Goal: Task Accomplishment & Management: Manage account settings

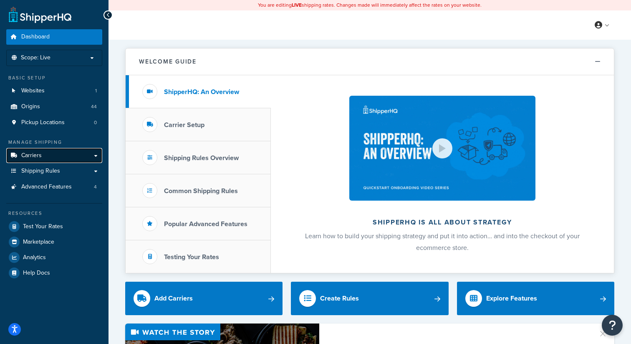
click at [33, 157] on span "Carriers" at bounding box center [31, 155] width 20 height 7
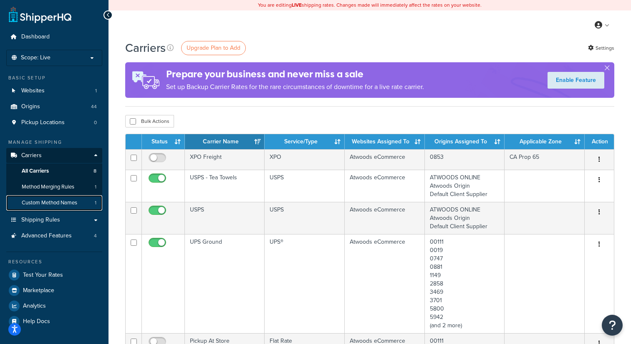
click at [68, 203] on span "Custom Method Names" at bounding box center [50, 202] width 56 height 7
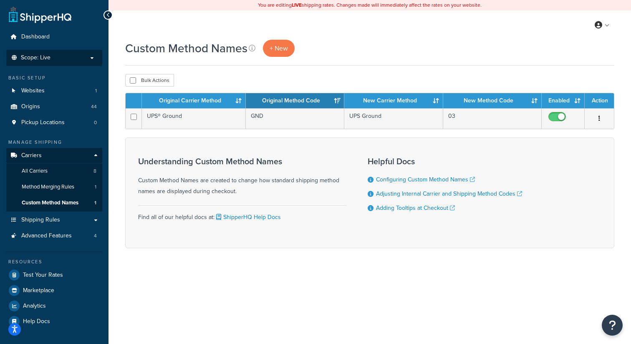
click at [47, 61] on span "Scope: Live" at bounding box center [36, 57] width 30 height 7
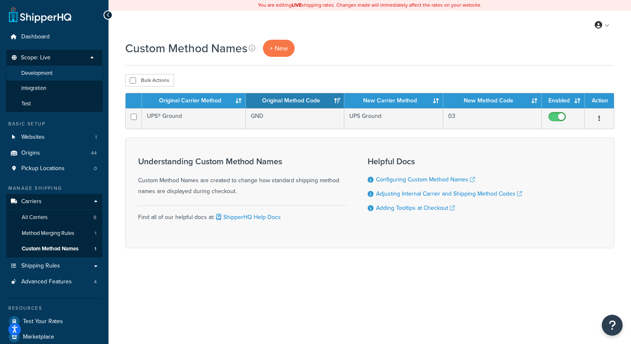
click at [47, 74] on span "Development" at bounding box center [36, 73] width 31 height 7
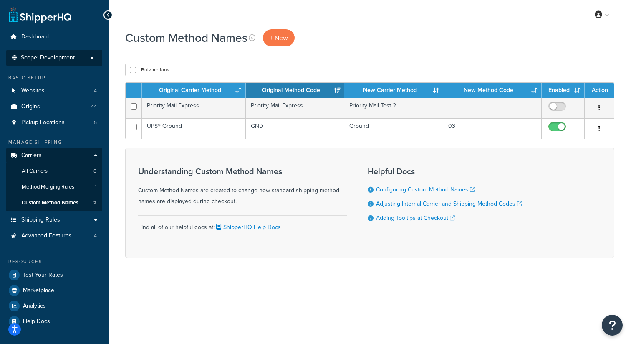
click at [48, 61] on span "Scope: Development" at bounding box center [48, 57] width 54 height 7
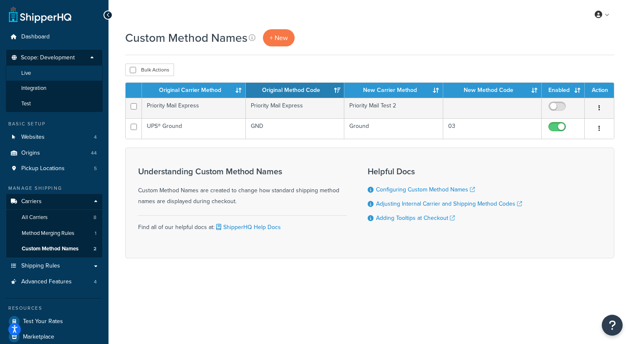
click at [41, 73] on li "Live" at bounding box center [54, 73] width 97 height 15
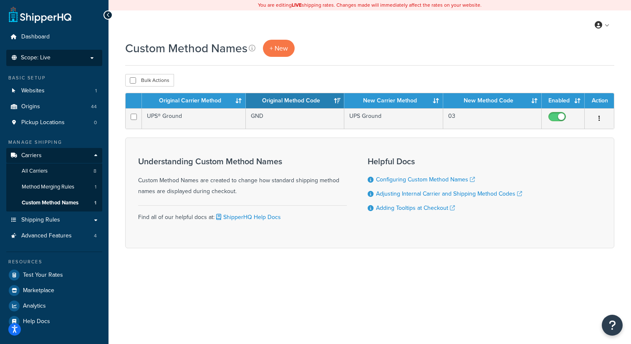
click at [46, 61] on span "Scope: Live" at bounding box center [36, 57] width 30 height 7
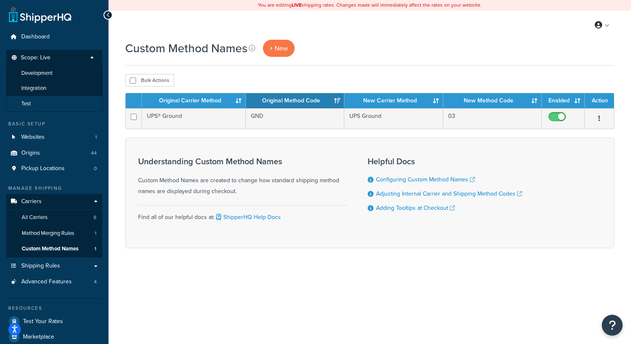
click at [43, 106] on li "Test" at bounding box center [54, 103] width 97 height 15
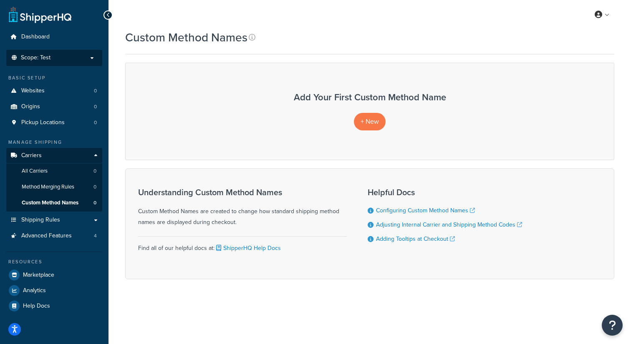
click at [55, 55] on p "Scope: Test" at bounding box center [54, 57] width 89 height 7
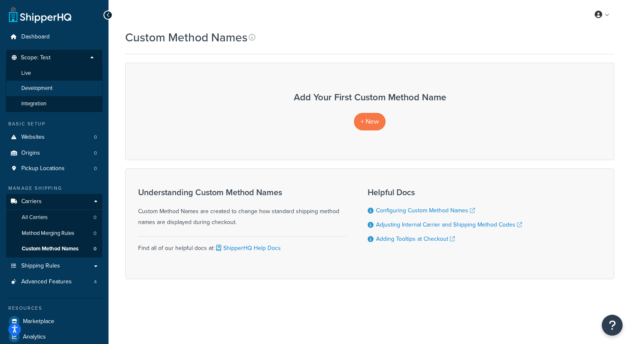
click at [48, 89] on span "Development" at bounding box center [36, 88] width 31 height 7
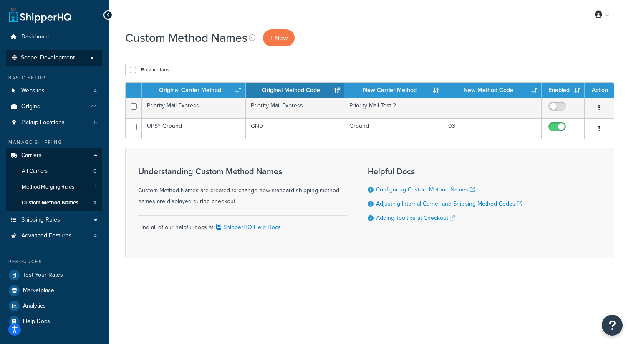
click at [54, 59] on span "Scope: Development" at bounding box center [48, 57] width 54 height 7
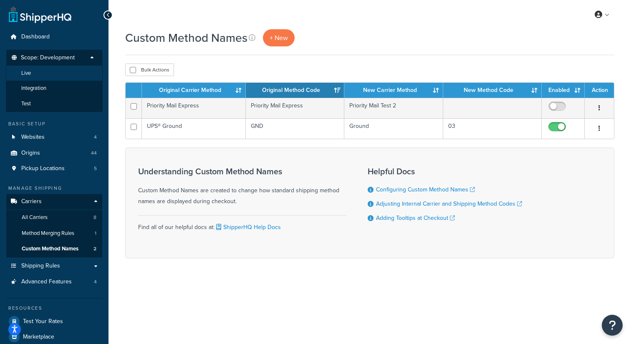
click at [56, 79] on li "Live" at bounding box center [54, 73] width 97 height 15
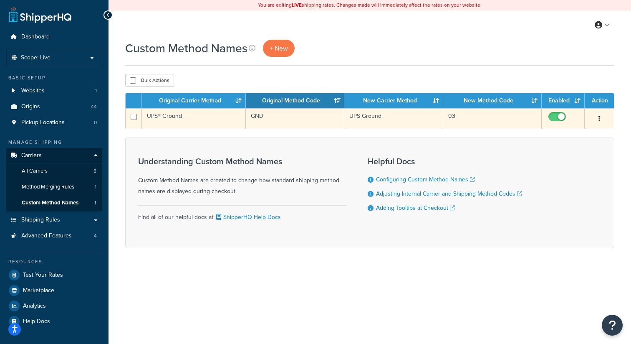
click at [602, 118] on button "button" at bounding box center [600, 118] width 12 height 13
click at [588, 135] on link "Edit" at bounding box center [566, 135] width 66 height 17
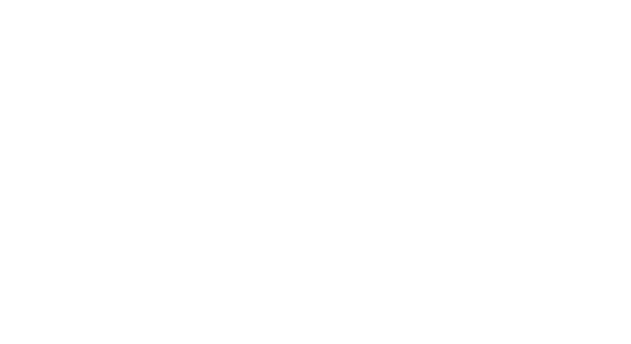
select select "100776"
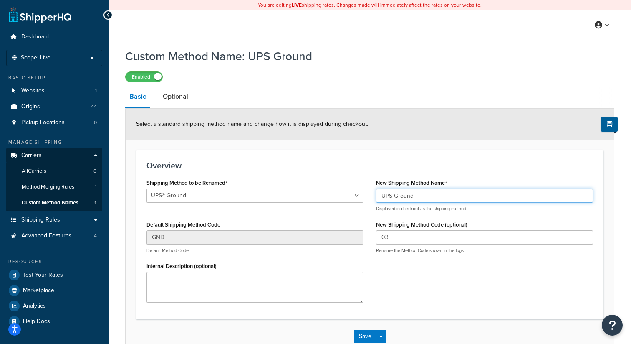
drag, startPoint x: 395, startPoint y: 195, endPoint x: 381, endPoint y: 195, distance: 14.6
click at [381, 195] on input "UPS Ground" at bounding box center [484, 195] width 217 height 14
type input "Ground"
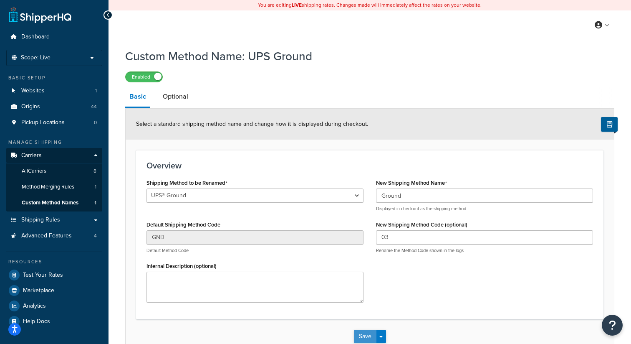
click at [362, 338] on button "Save" at bounding box center [365, 335] width 23 height 13
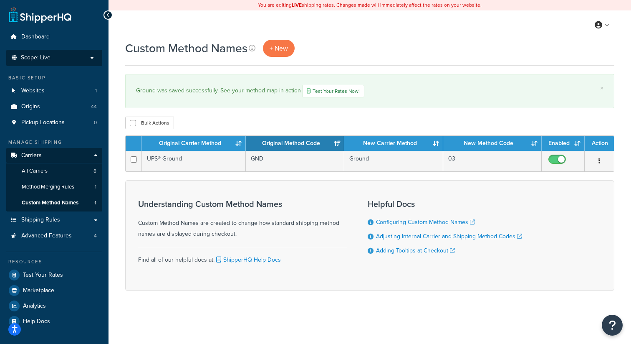
click at [68, 54] on p "Scope: Live" at bounding box center [54, 57] width 89 height 7
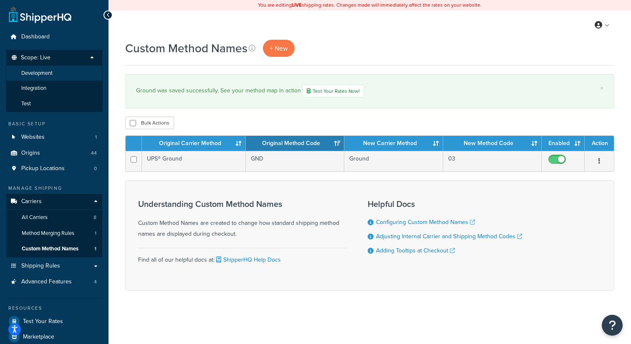
click at [50, 72] on span "Development" at bounding box center [36, 73] width 31 height 7
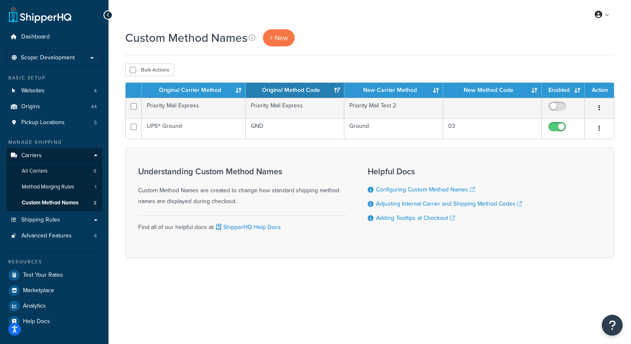
click at [201, 222] on div "Find all of our helpful docs at: ShipperHQ Help Docs" at bounding box center [242, 224] width 209 height 18
drag, startPoint x: 140, startPoint y: 173, endPoint x: 283, endPoint y: 174, distance: 142.8
click at [283, 174] on h3 "Understanding Custom Method Names" at bounding box center [242, 171] width 209 height 9
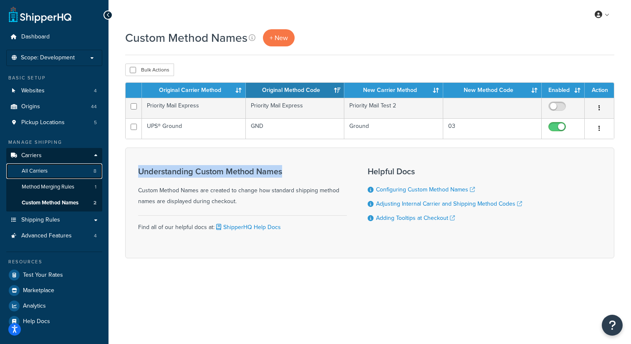
click at [52, 171] on link "All Carriers 8" at bounding box center [54, 170] width 96 height 15
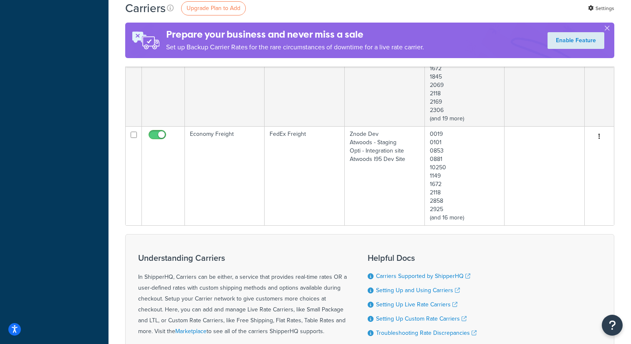
scroll to position [530, 0]
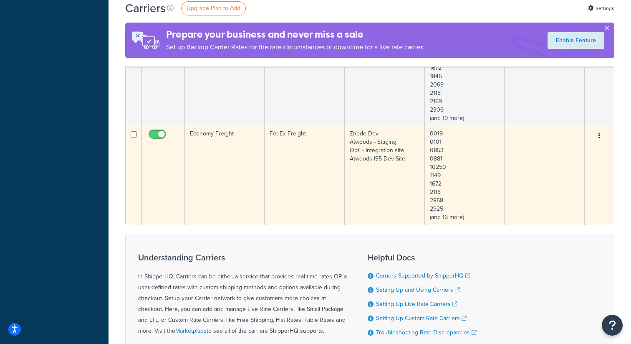
click at [599, 136] on icon "button" at bounding box center [600, 136] width 2 height 6
click at [545, 218] on td at bounding box center [545, 175] width 80 height 99
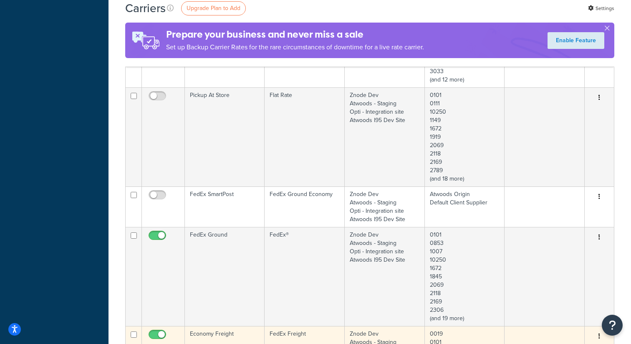
scroll to position [279, 0]
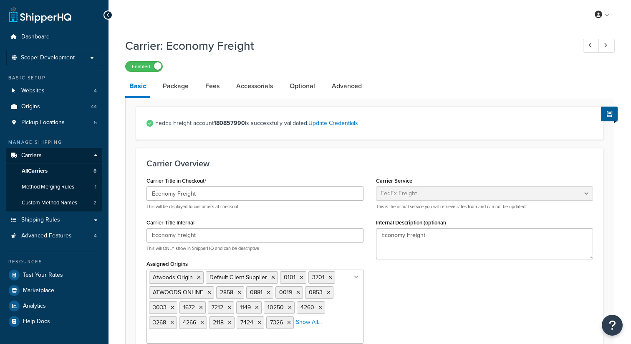
select select "fedExFreight"
